Goal: Transaction & Acquisition: Purchase product/service

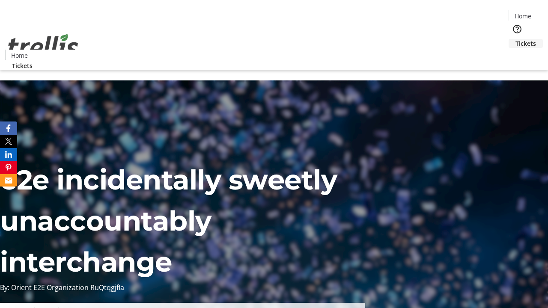
click at [516, 39] on span "Tickets" at bounding box center [526, 43] width 21 height 9
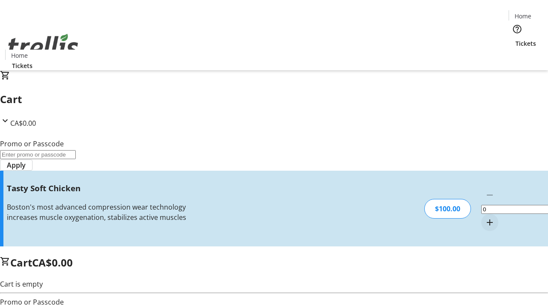
click at [485, 218] on mat-icon "Increment by one" at bounding box center [490, 223] width 10 height 10
type input "1"
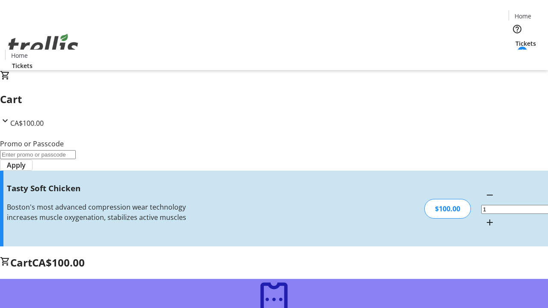
type input "FREE"
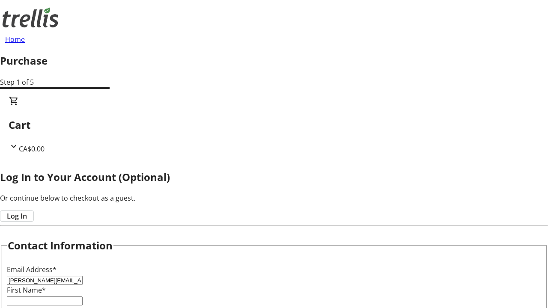
type input "[PERSON_NAME][EMAIL_ADDRESS][DOMAIN_NAME]"
type input "[PERSON_NAME]"
